Goal: Obtain resource: Download file/media

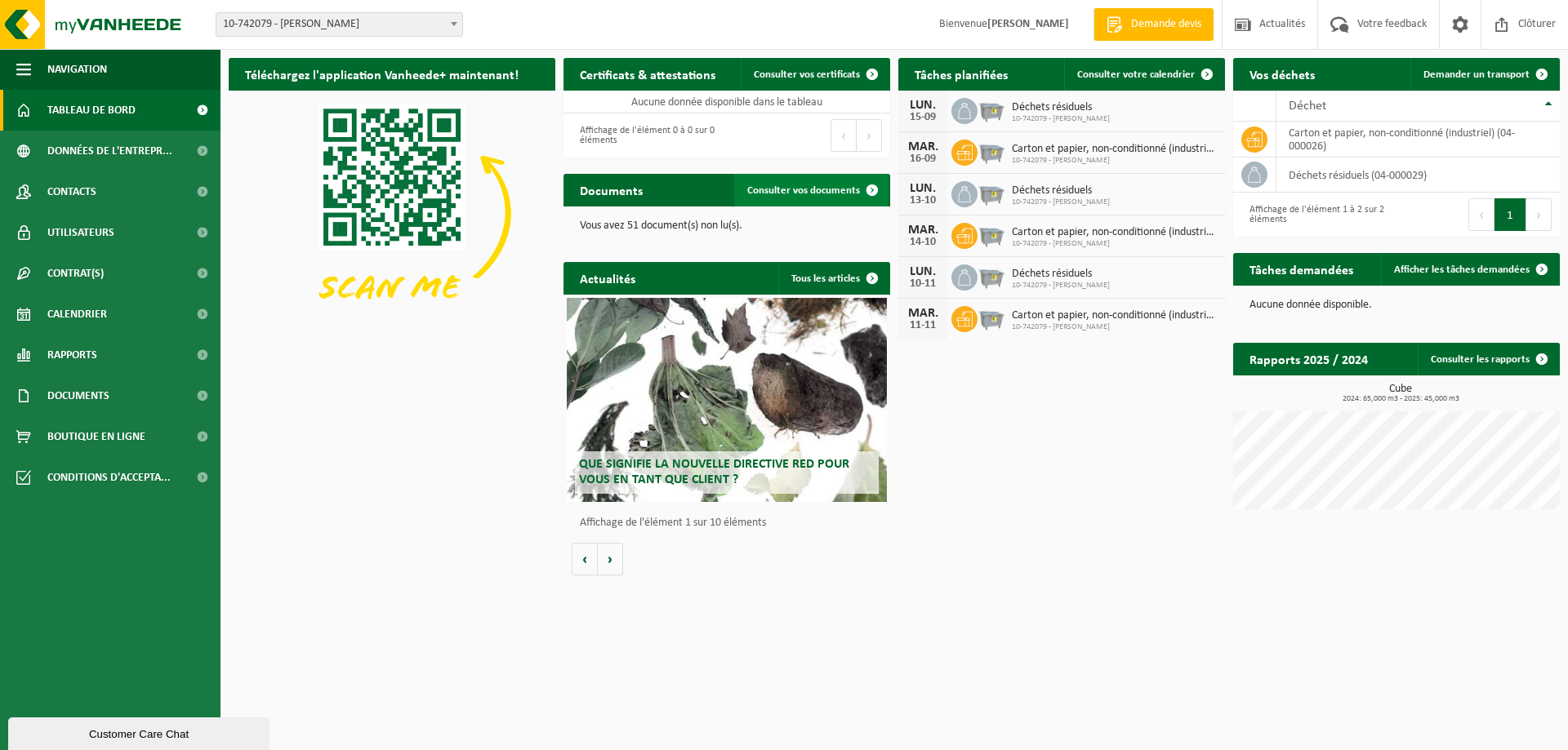
click at [876, 188] on span at bounding box center [872, 190] width 32 height 32
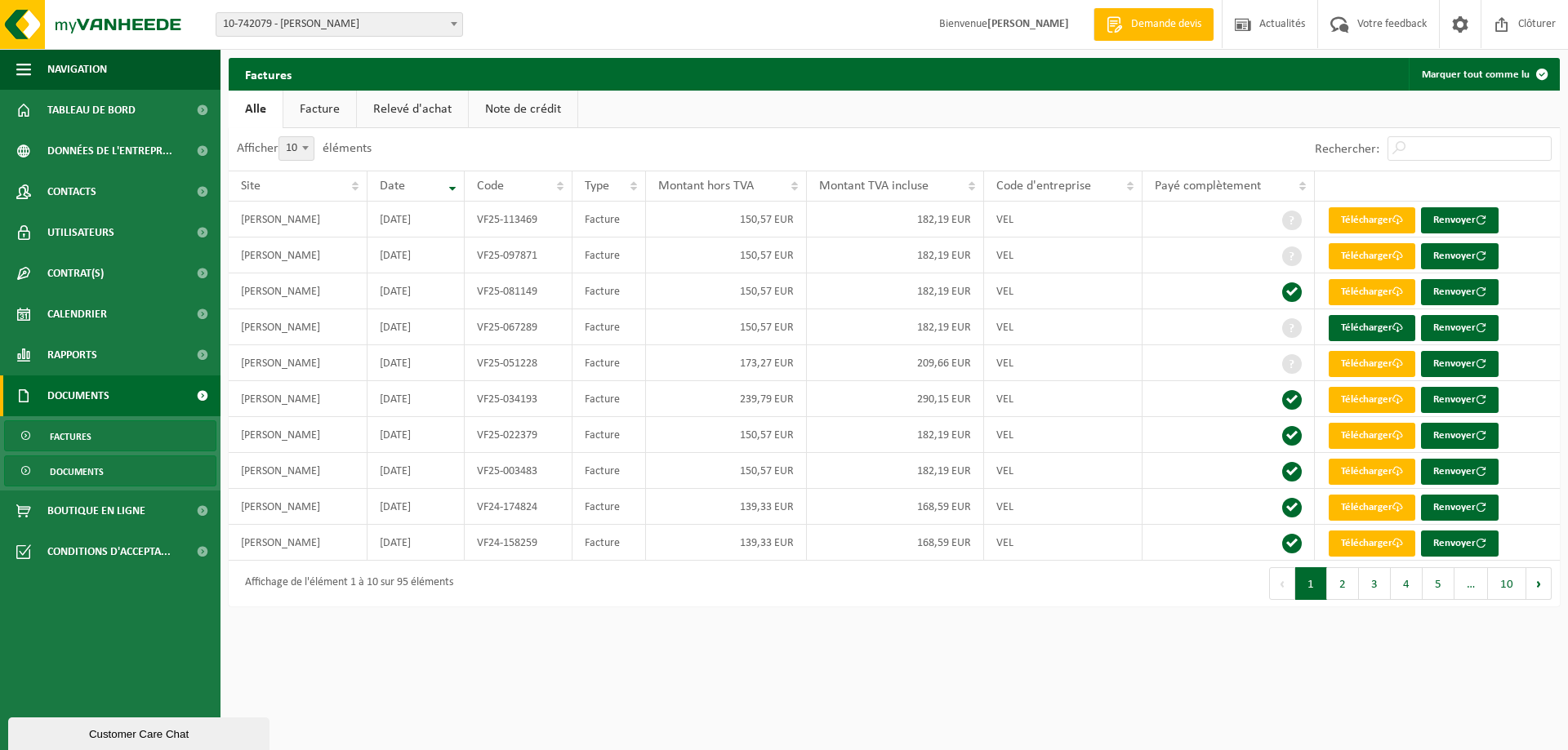
click at [61, 470] on span "Documents" at bounding box center [76, 472] width 53 height 31
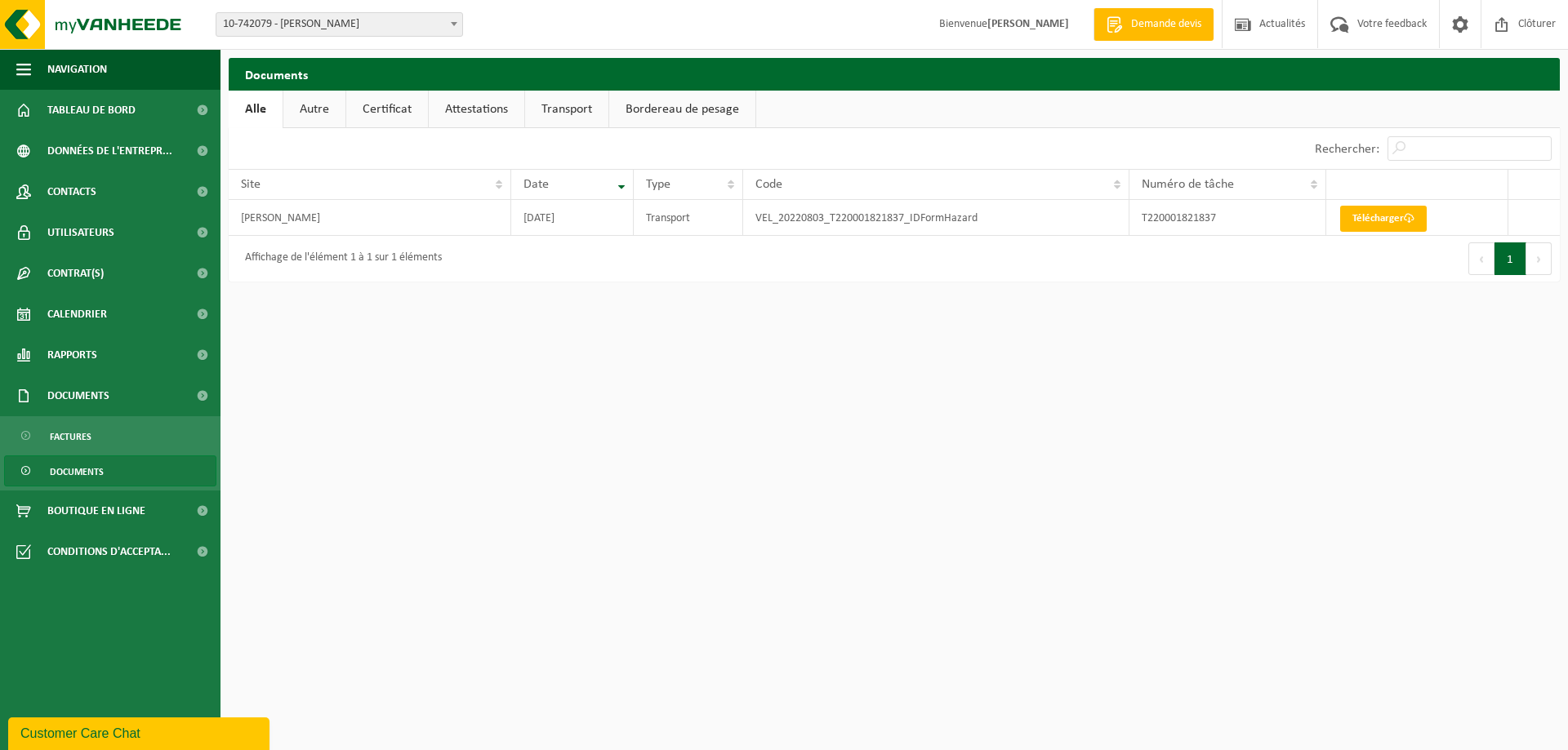
click at [475, 110] on link "Attestations" at bounding box center [476, 109] width 96 height 37
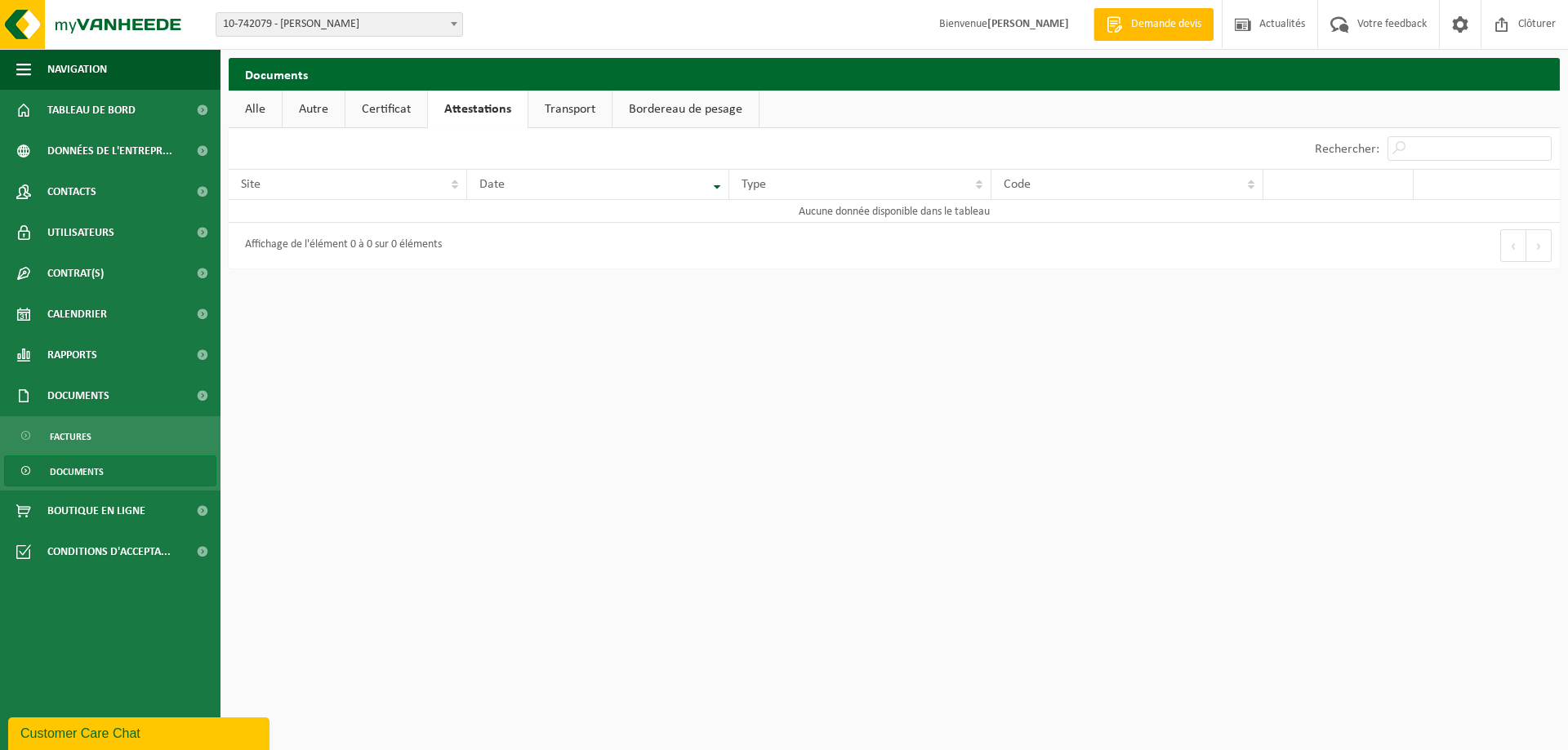
click at [565, 117] on link "Transport" at bounding box center [570, 109] width 83 height 37
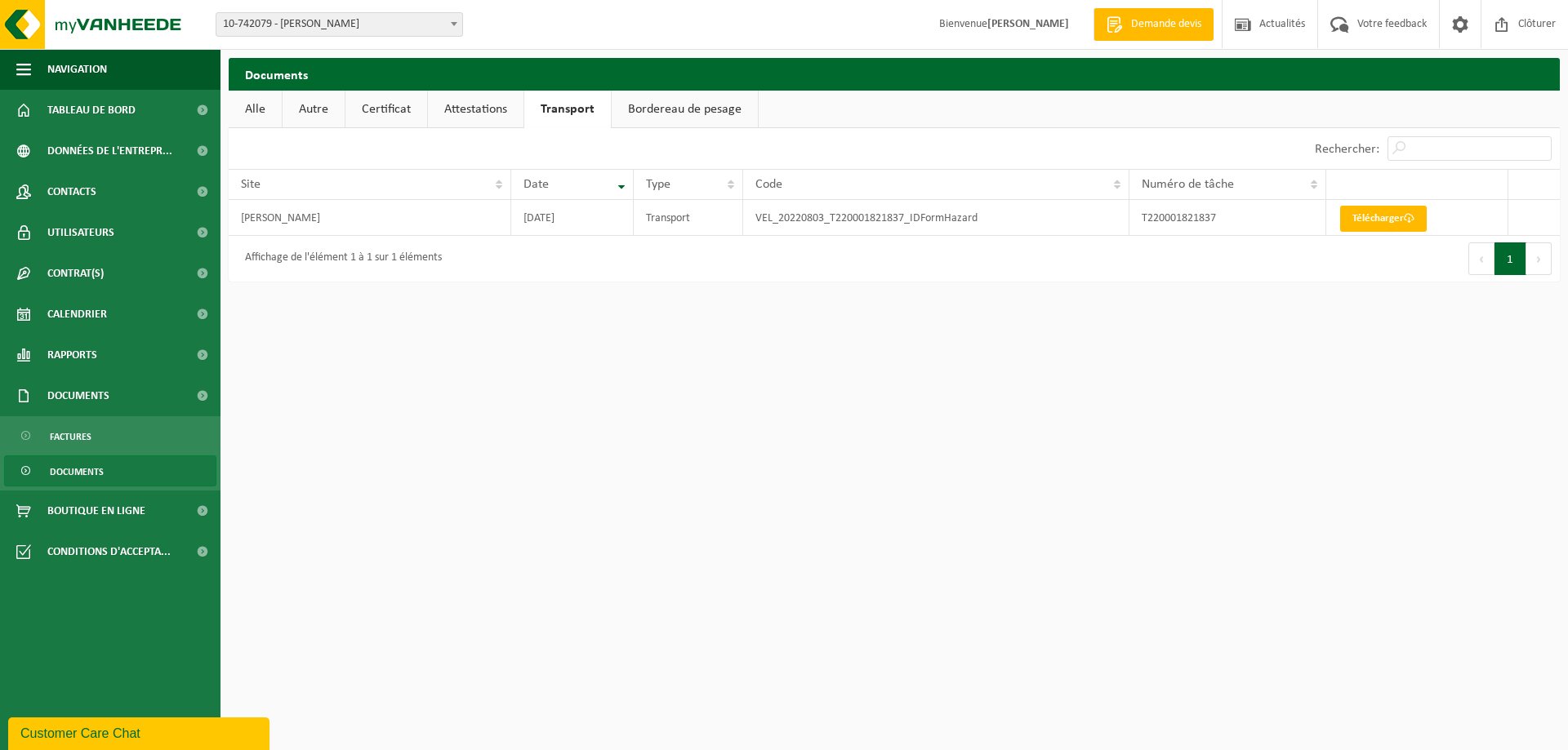
click at [396, 104] on link "Certificat" at bounding box center [386, 109] width 81 height 37
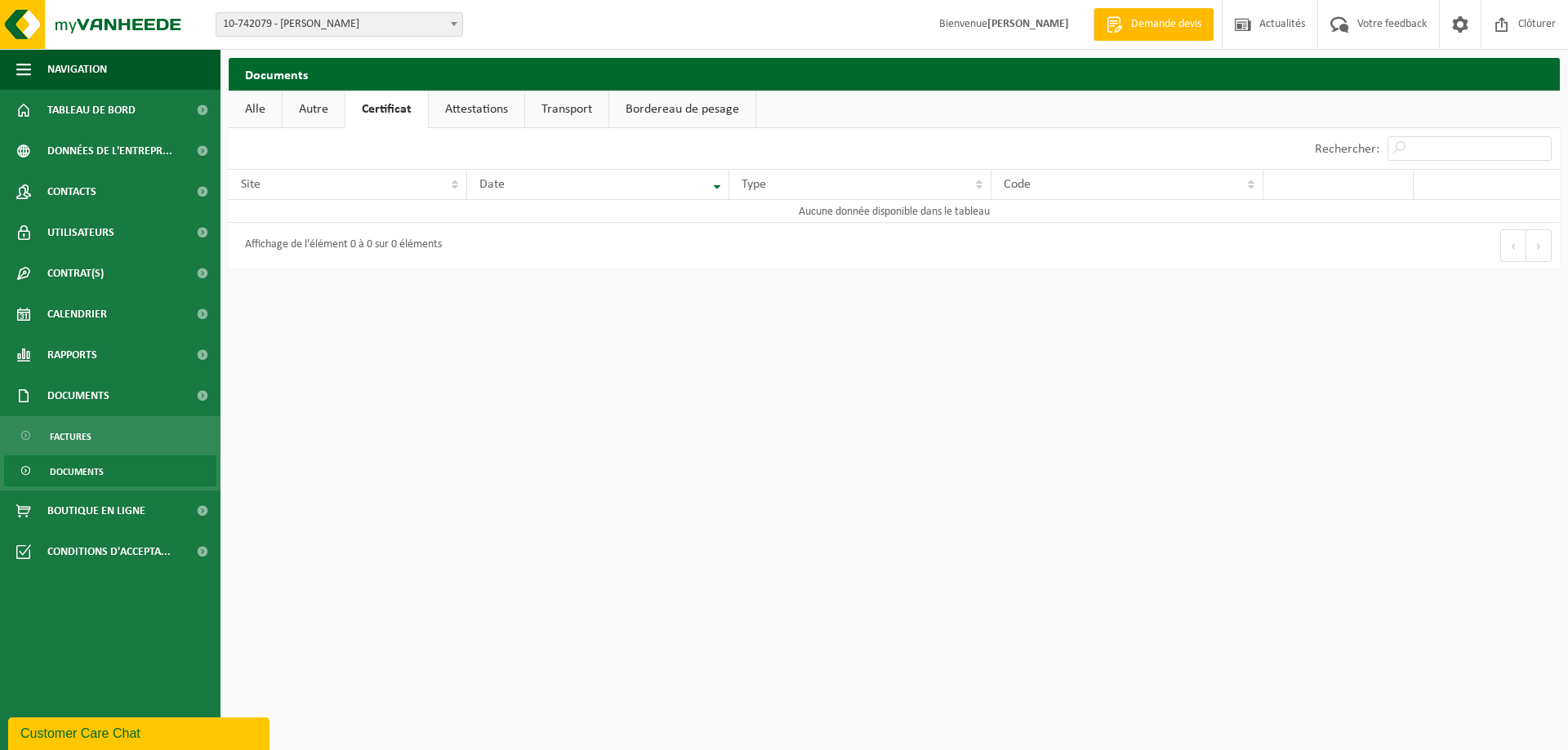
click at [312, 108] on link "Autre" at bounding box center [313, 109] width 62 height 37
click at [392, 112] on link "Certificat" at bounding box center [389, 109] width 81 height 37
click at [465, 118] on link "Attestations" at bounding box center [476, 109] width 96 height 37
click at [565, 112] on link "Transport" at bounding box center [570, 109] width 83 height 37
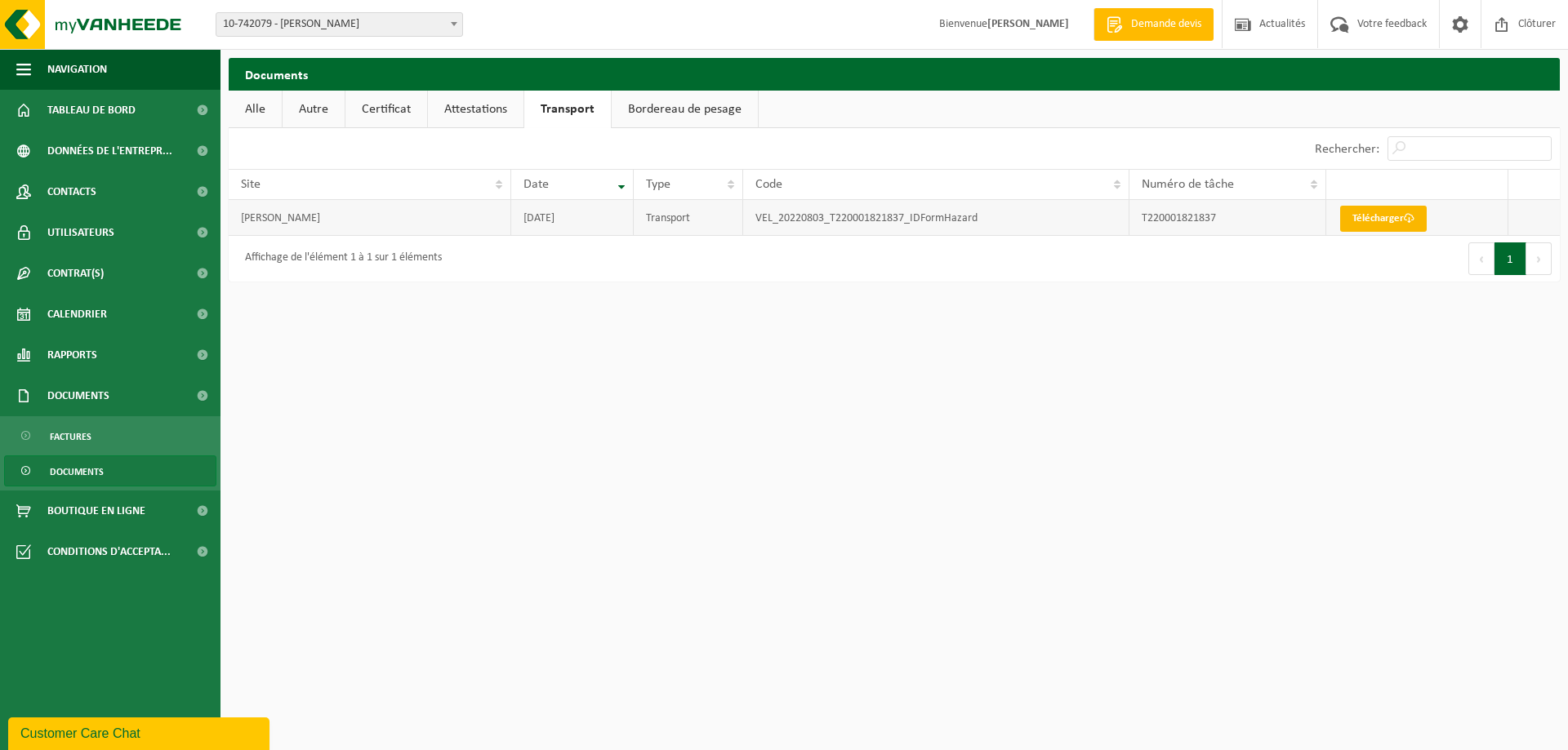
click at [1371, 222] on link "Télécharger" at bounding box center [1383, 218] width 87 height 26
